Goal: Transaction & Acquisition: Book appointment/travel/reservation

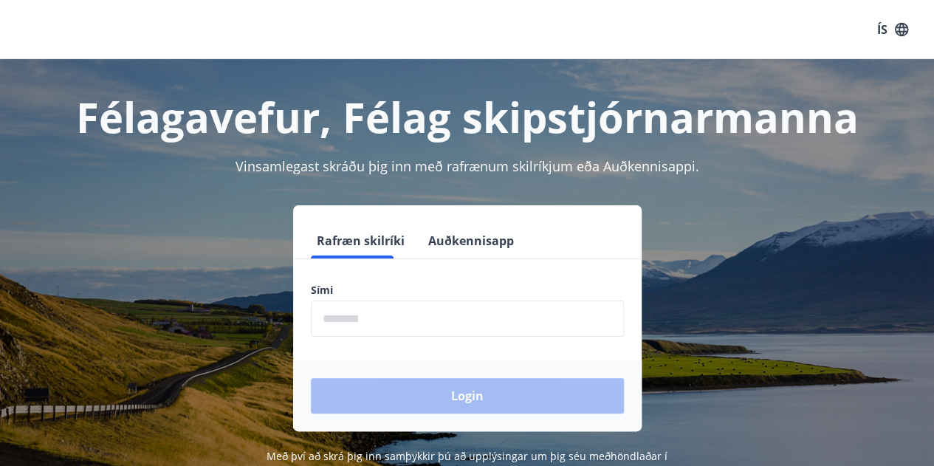
click at [441, 320] on input "phone" at bounding box center [467, 319] width 313 height 36
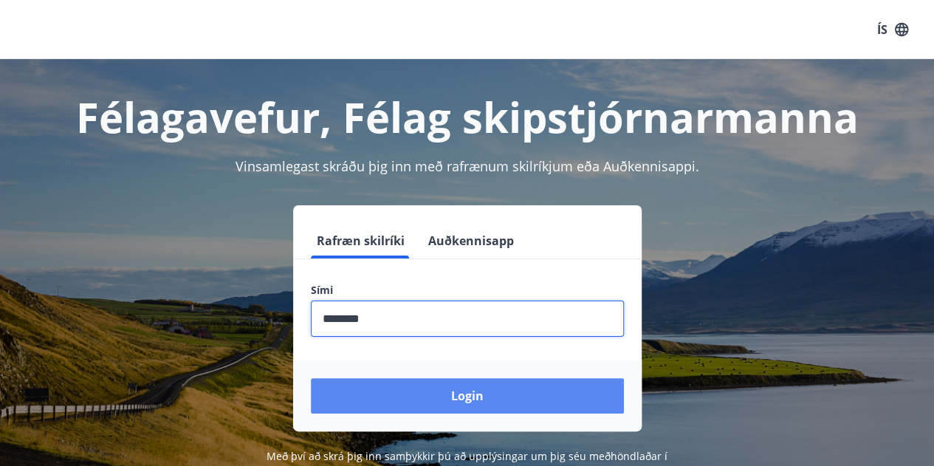
type input "********"
click at [425, 394] on button "Login" at bounding box center [467, 395] width 313 height 35
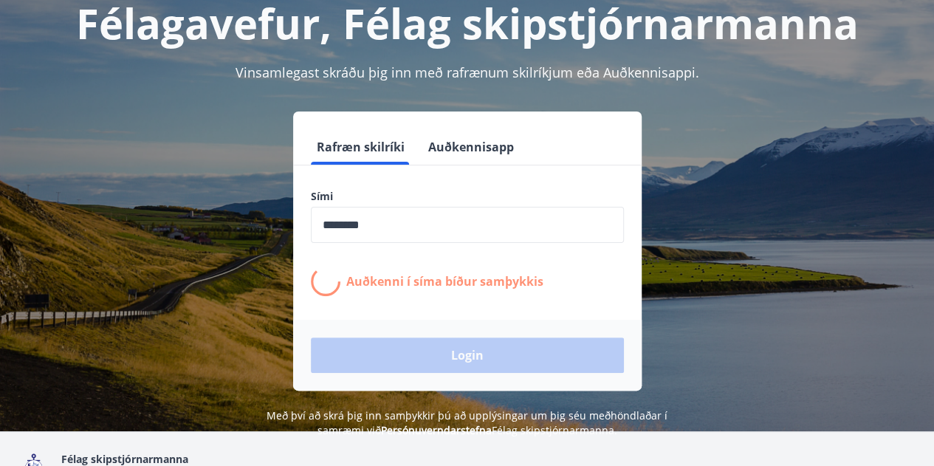
scroll to position [97, 0]
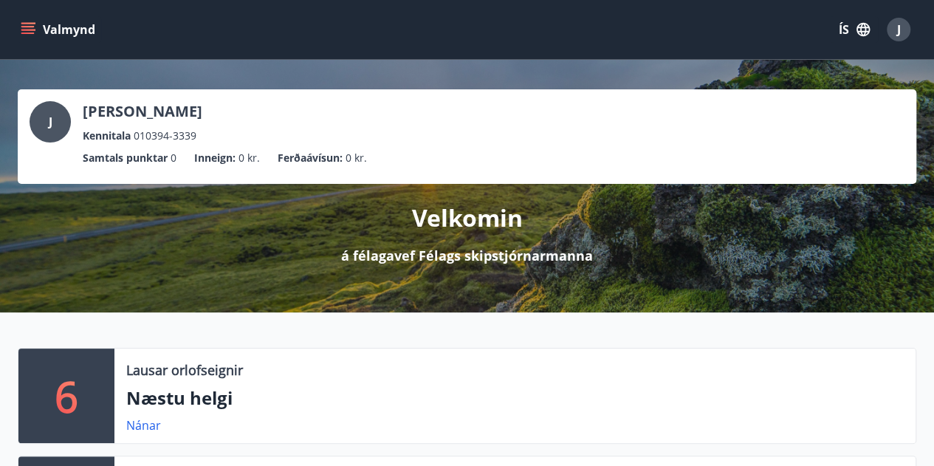
click at [28, 41] on button "Valmynd" at bounding box center [59, 29] width 83 height 27
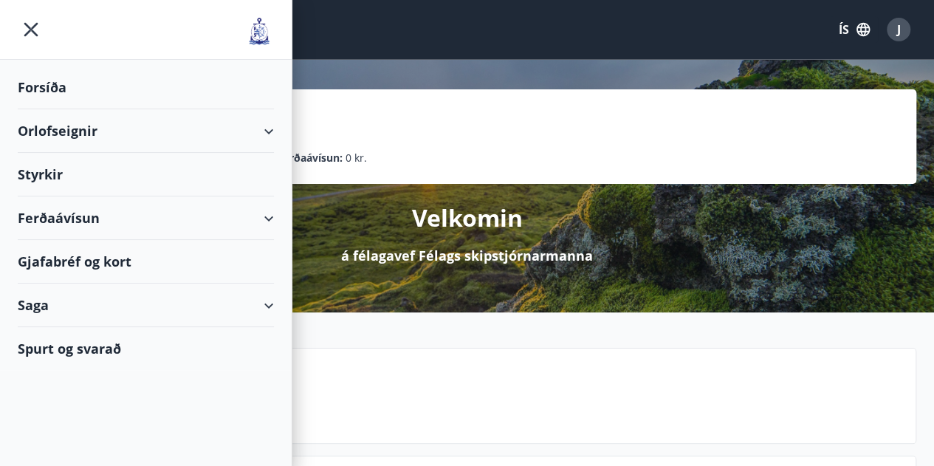
click at [52, 127] on div "Orlofseignir" at bounding box center [146, 131] width 256 height 44
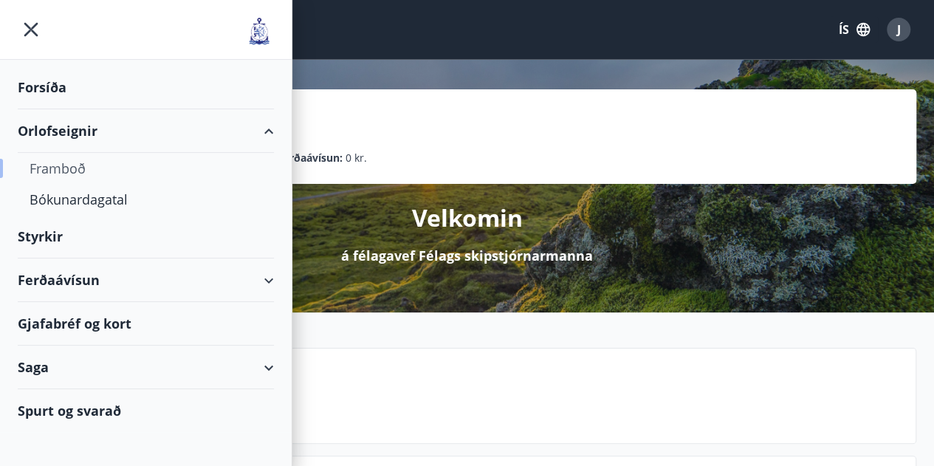
click at [65, 168] on div "Framboð" at bounding box center [146, 168] width 233 height 31
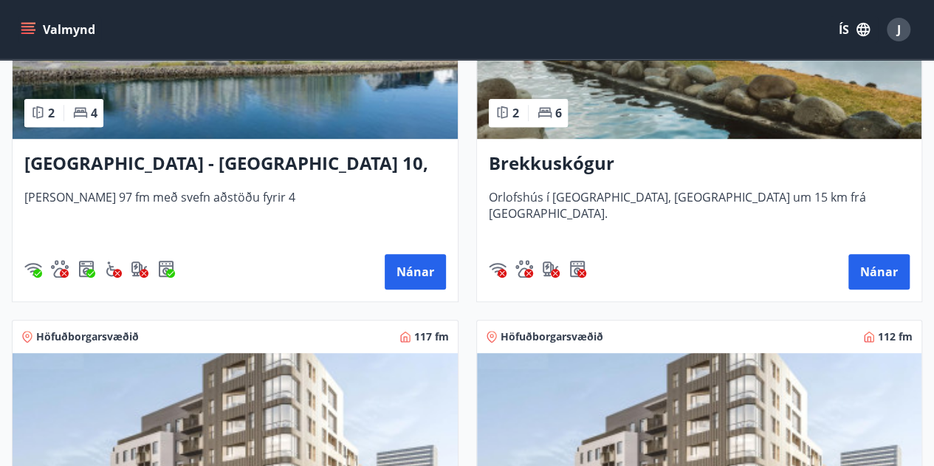
click at [645, 133] on img at bounding box center [699, 46] width 445 height 186
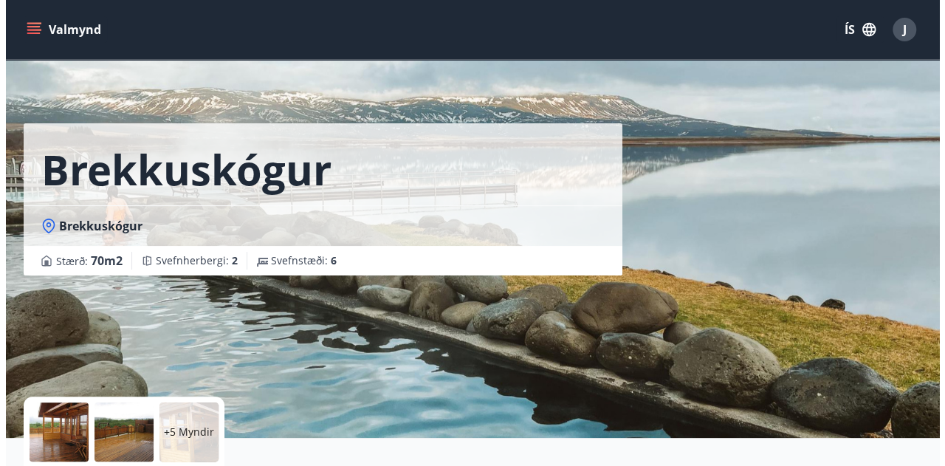
scroll to position [140, 0]
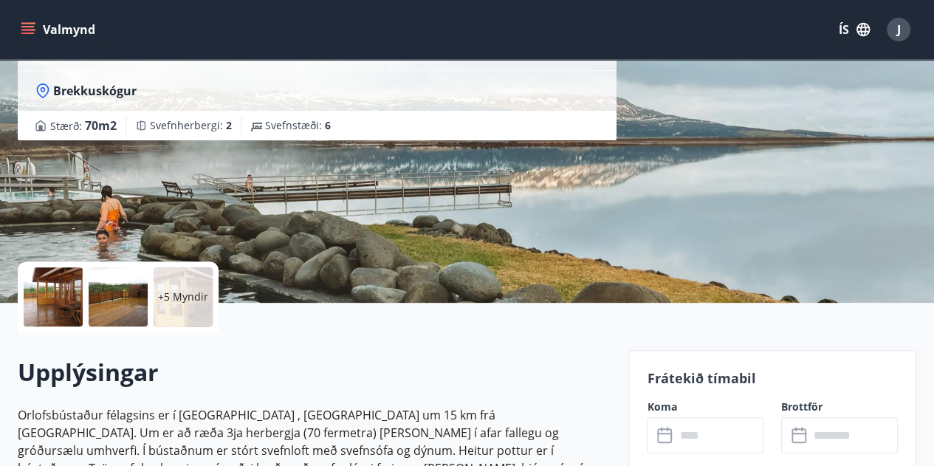
click at [173, 298] on p "+5 Myndir" at bounding box center [183, 296] width 50 height 15
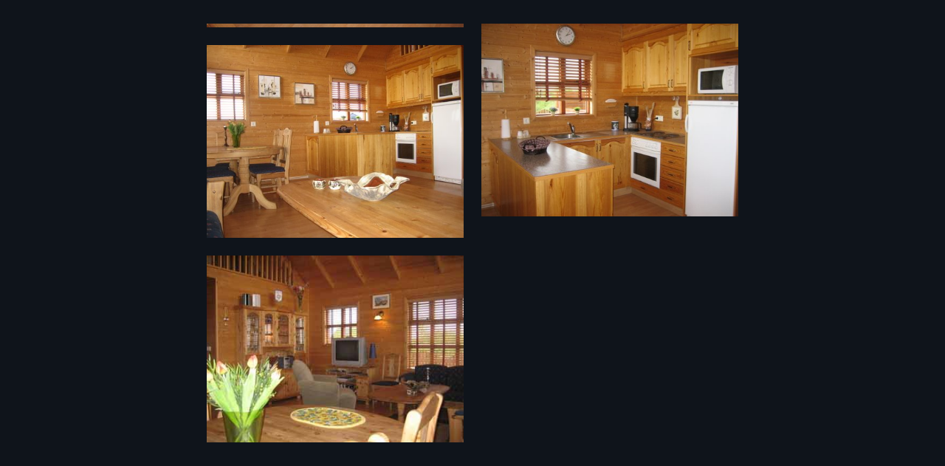
scroll to position [889, 0]
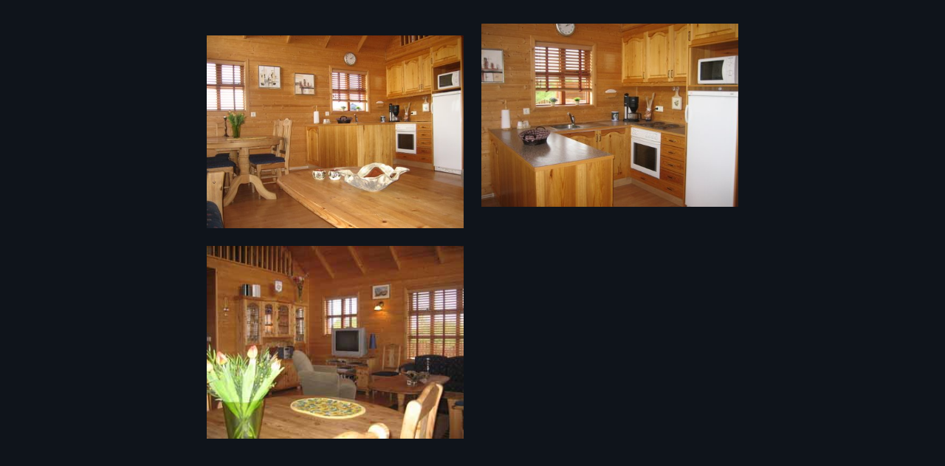
click at [36, 74] on div "11 Myndir" at bounding box center [472, 233] width 945 height 419
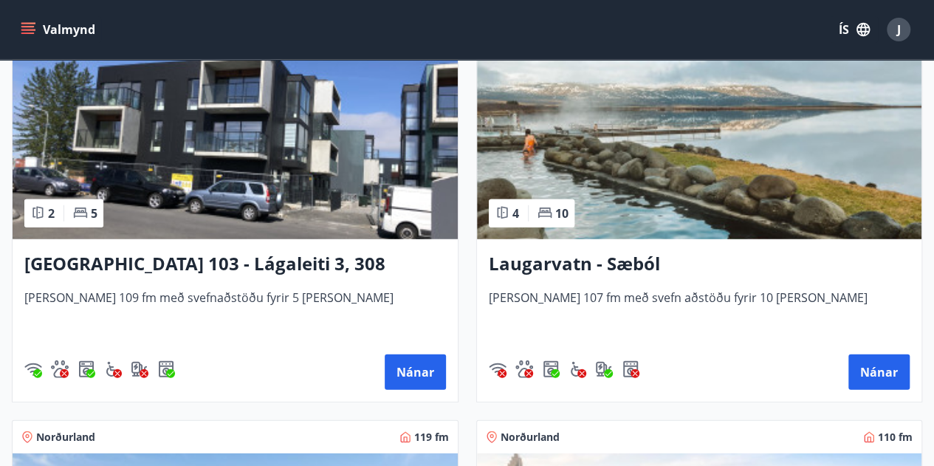
click at [600, 176] on img at bounding box center [699, 146] width 445 height 186
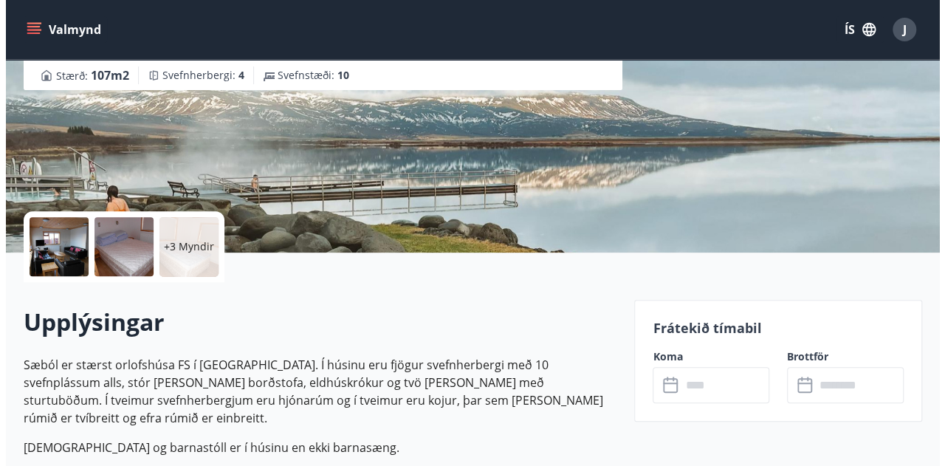
scroll to position [280, 0]
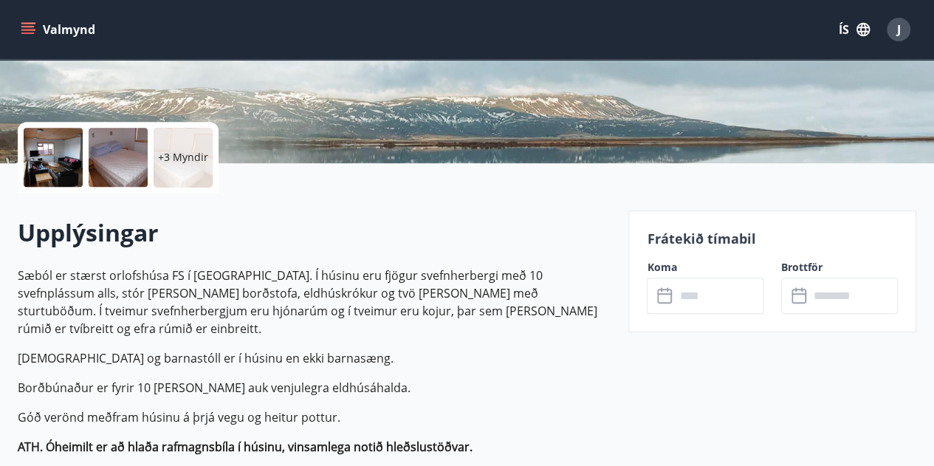
click at [182, 164] on p "+3 Myndir" at bounding box center [183, 157] width 50 height 15
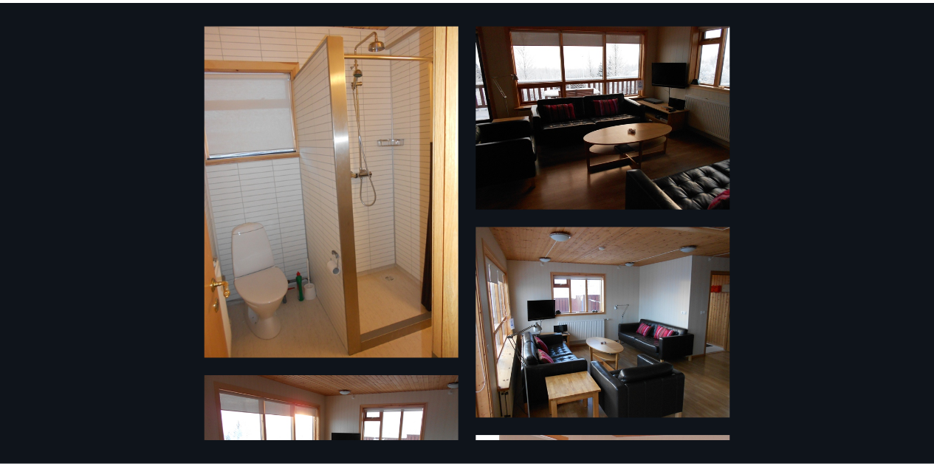
scroll to position [0, 0]
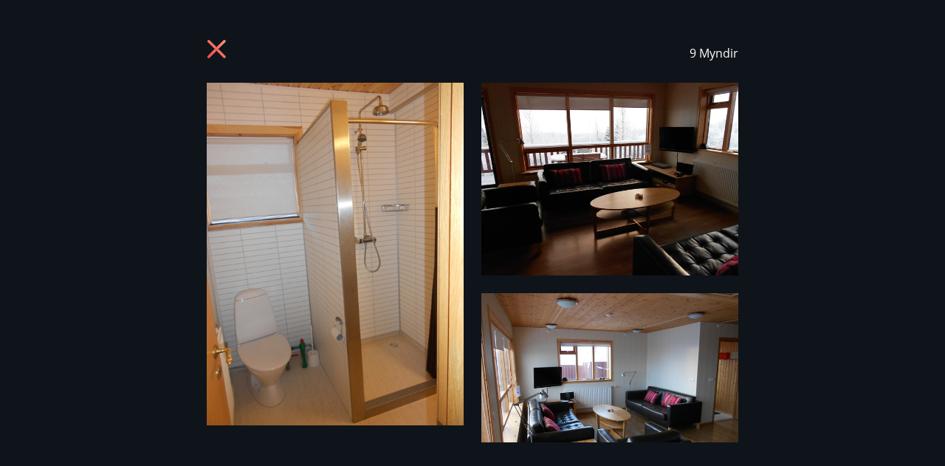
click at [215, 50] on icon at bounding box center [216, 49] width 18 height 18
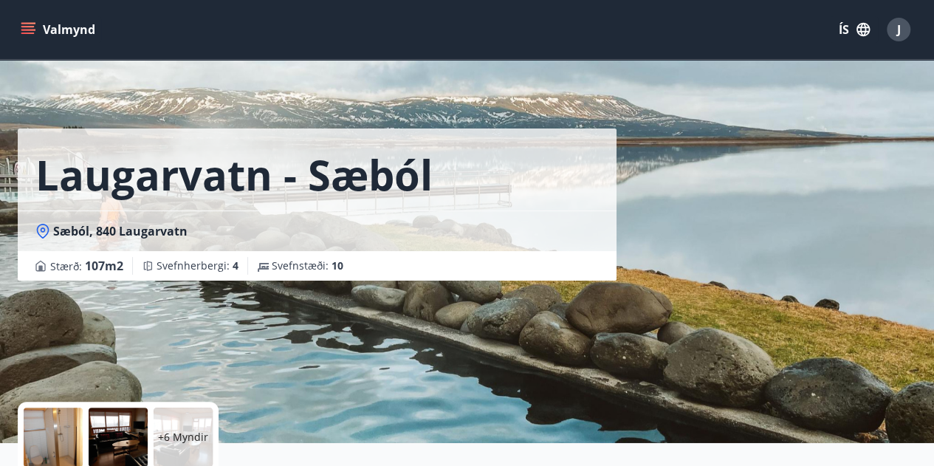
click at [31, 23] on icon "menu" at bounding box center [29, 23] width 16 height 1
